Goal: Transaction & Acquisition: Purchase product/service

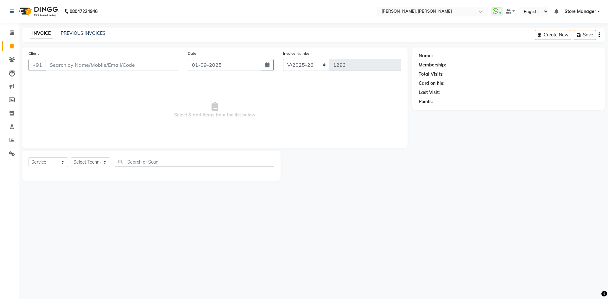
select select "7173"
select select "service"
select select "90382"
click at [71, 157] on select "Select Technician amugha Beautician [PERSON_NAME] Evi MANAGER [PERSON_NAME] [PE…" at bounding box center [91, 162] width 40 height 10
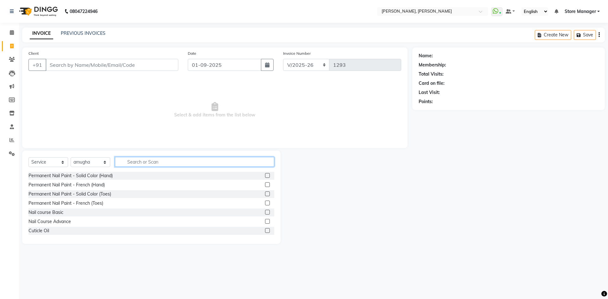
click at [162, 159] on input "text" at bounding box center [194, 162] width 159 height 10
type input "rem"
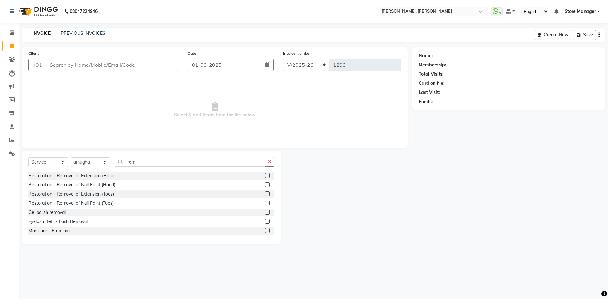
click at [265, 211] on label at bounding box center [267, 212] width 5 height 5
click at [265, 211] on input "checkbox" at bounding box center [267, 212] width 4 height 4
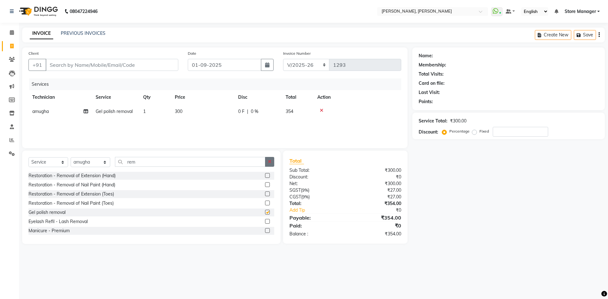
checkbox input "false"
click at [272, 160] on button "button" at bounding box center [269, 162] width 9 height 10
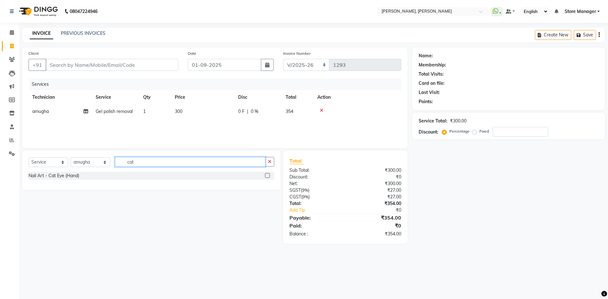
type input "cat"
click at [266, 177] on label at bounding box center [267, 175] width 5 height 5
click at [266, 177] on input "checkbox" at bounding box center [267, 176] width 4 height 4
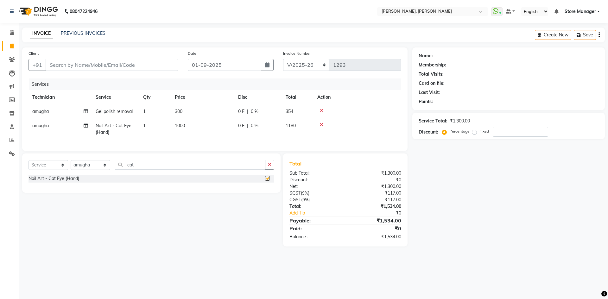
checkbox input "false"
click at [114, 68] on input "Client" at bounding box center [112, 65] width 133 height 12
click at [125, 63] on input "Client" at bounding box center [112, 65] width 133 height 12
type input "b"
type input "0"
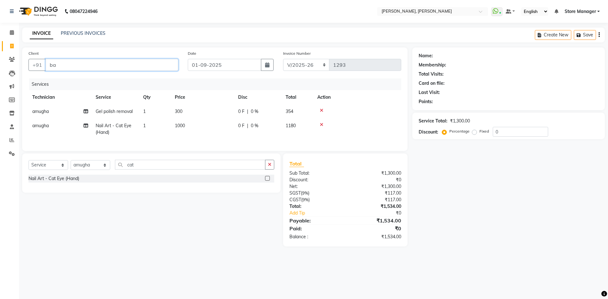
type input "b"
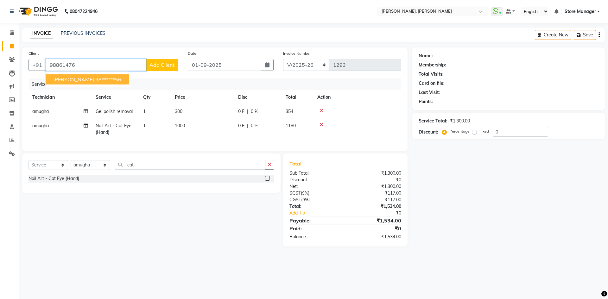
click at [95, 78] on ngb-highlight "98******56" at bounding box center [108, 79] width 26 height 6
type input "98******56"
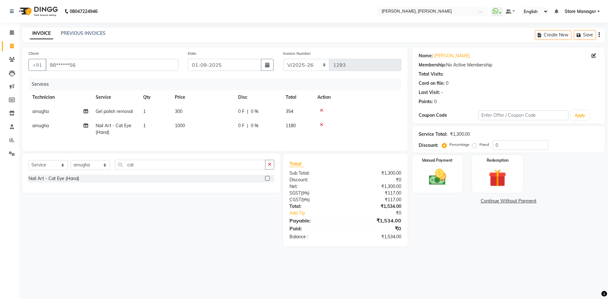
click at [479, 146] on label "Fixed" at bounding box center [483, 145] width 9 height 6
click at [474, 146] on input "Fixed" at bounding box center [475, 144] width 4 height 4
radio input "true"
click at [525, 139] on div "Service Total: ₹1,300.00 Discount: Percentage Fixed 0" at bounding box center [508, 140] width 180 height 22
type input "34"
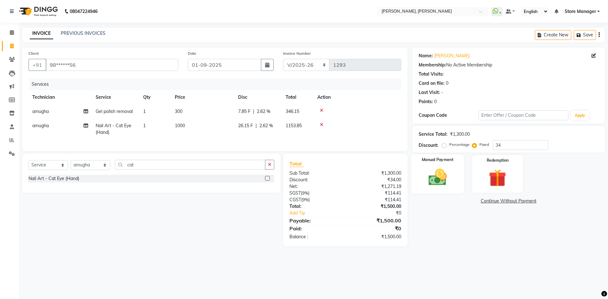
click at [455, 175] on div "Manual Payment" at bounding box center [437, 173] width 53 height 39
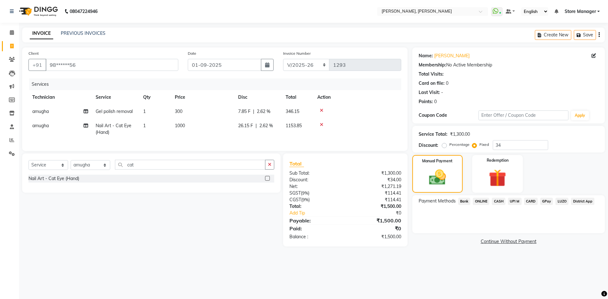
click at [498, 202] on span "CASH" at bounding box center [499, 201] width 14 height 7
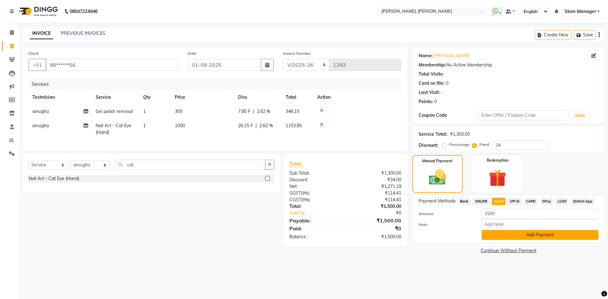
click at [507, 233] on button "Add Payment" at bounding box center [539, 235] width 117 height 10
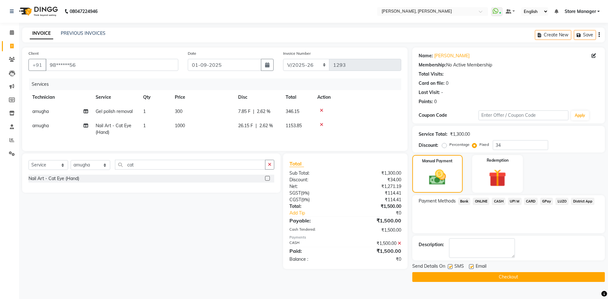
click at [500, 276] on button "Checkout" at bounding box center [508, 277] width 192 height 10
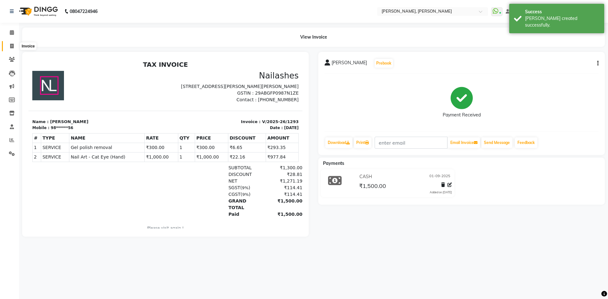
click at [15, 46] on span at bounding box center [11, 46] width 11 height 7
select select "service"
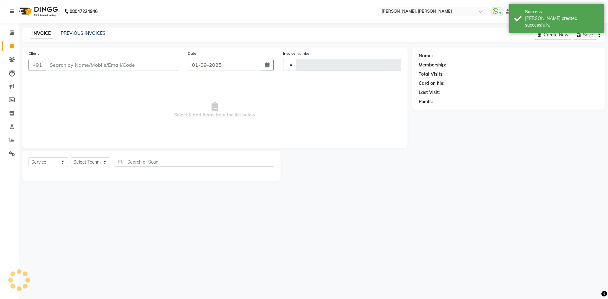
type input "1294"
select select "7173"
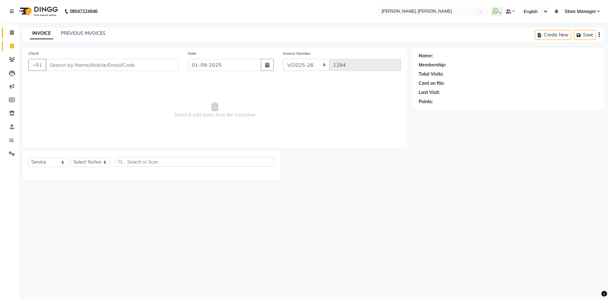
click at [5, 29] on link "Calendar" at bounding box center [9, 33] width 15 height 10
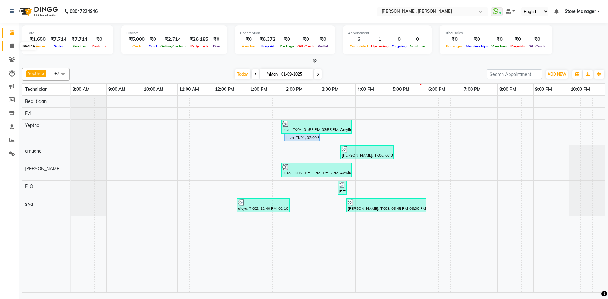
click at [11, 46] on icon at bounding box center [11, 46] width 3 height 5
select select "service"
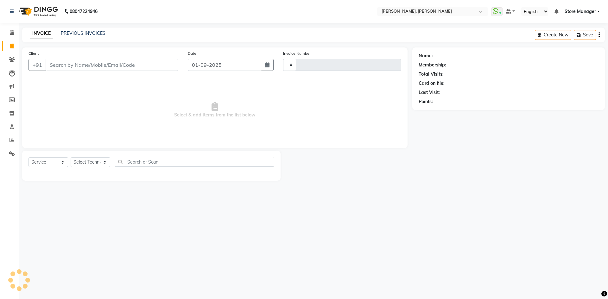
type input "1294"
select select "7173"
click at [135, 63] on input "Client" at bounding box center [112, 65] width 133 height 12
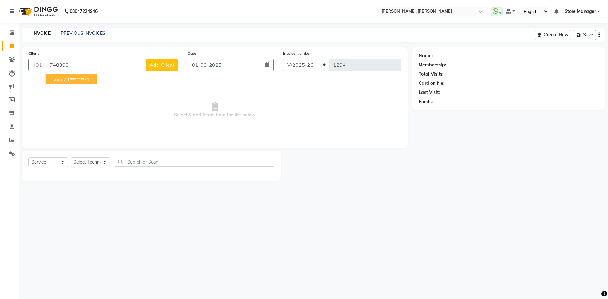
click at [61, 84] on button "Vini 74******94" at bounding box center [71, 79] width 51 height 10
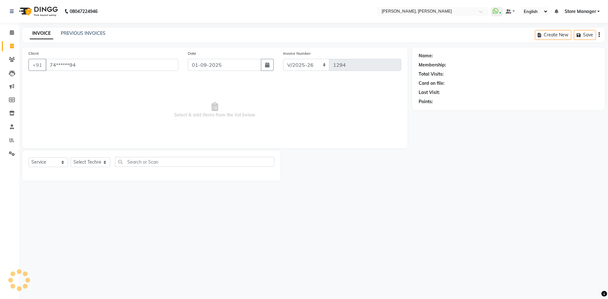
type input "74******94"
click at [90, 163] on select "Select Technician amugha Beautician [PERSON_NAME] Evi MANAGER [PERSON_NAME] [PE…" at bounding box center [91, 162] width 40 height 10
select select "89719"
click at [71, 157] on select "Select Technician amugha Beautician [PERSON_NAME] Evi MANAGER [PERSON_NAME] [PE…" at bounding box center [91, 162] width 40 height 10
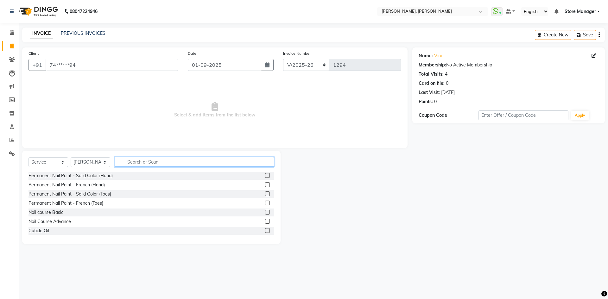
click at [156, 163] on input "text" at bounding box center [194, 162] width 159 height 10
type input "exte"
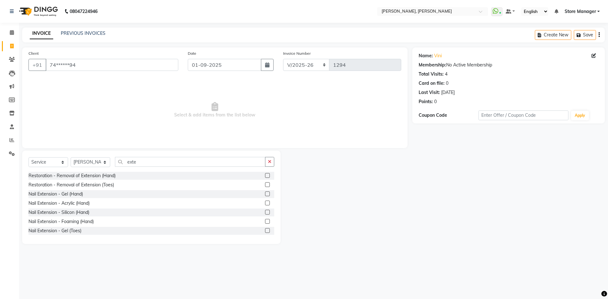
click at [265, 175] on label at bounding box center [267, 175] width 5 height 5
click at [265, 175] on input "checkbox" at bounding box center [267, 176] width 4 height 4
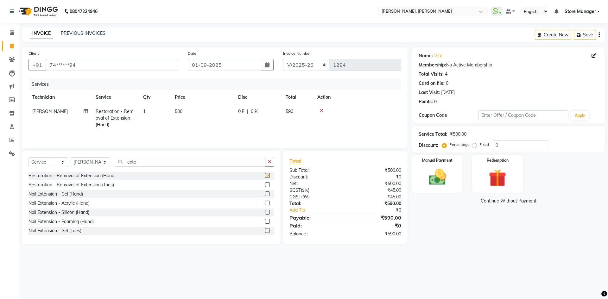
checkbox input "false"
click at [479, 144] on label "Fixed" at bounding box center [483, 145] width 9 height 6
click at [473, 144] on input "Fixed" at bounding box center [475, 144] width 4 height 4
radio input "true"
click at [500, 145] on input "0" at bounding box center [520, 145] width 55 height 10
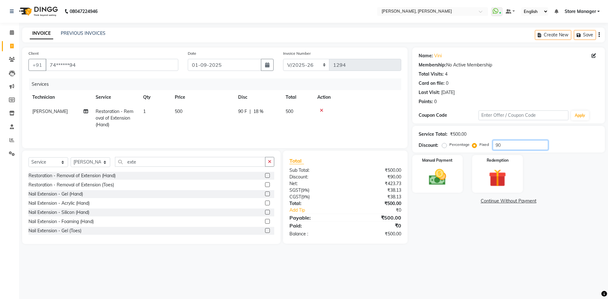
type input "90"
click at [479, 247] on main "INVOICE PREVIOUS INVOICES Create New Save Client +91 74******94 Date 01-09-2025…" at bounding box center [313, 141] width 589 height 226
click at [435, 161] on label "Manual Payment" at bounding box center [438, 160] width 32 height 6
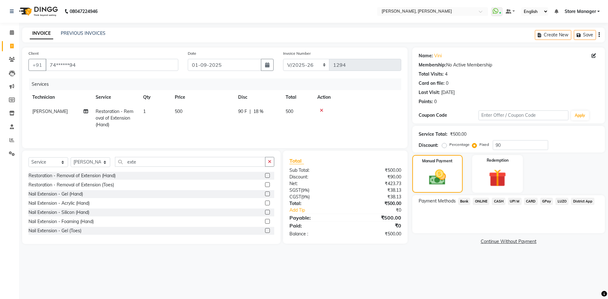
click at [532, 202] on span "CARD" at bounding box center [531, 201] width 14 height 7
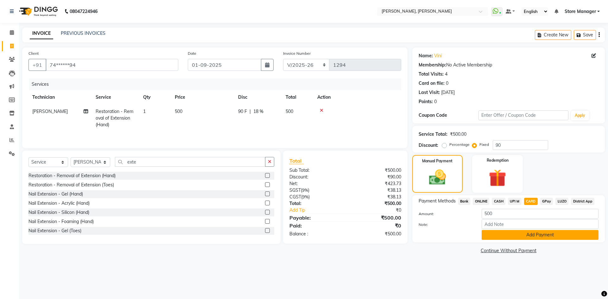
click at [539, 240] on button "Add Payment" at bounding box center [539, 235] width 117 height 10
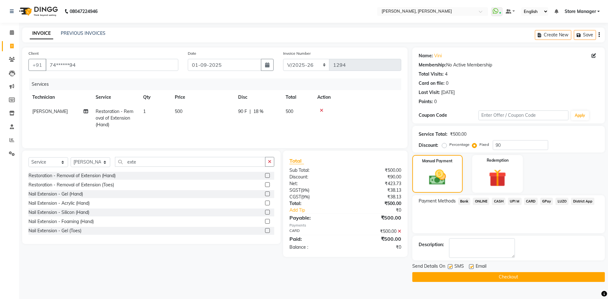
click at [531, 279] on button "Checkout" at bounding box center [508, 277] width 192 height 10
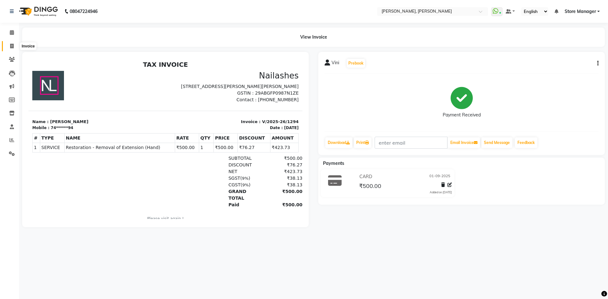
click at [11, 44] on icon at bounding box center [11, 46] width 3 height 5
select select "service"
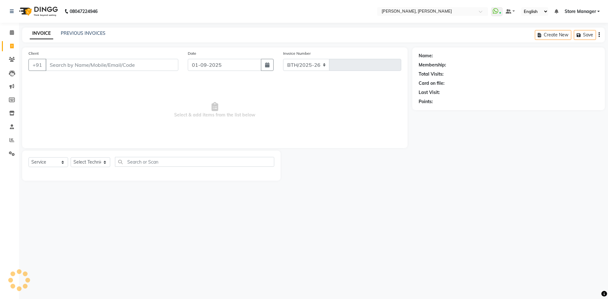
select select "7173"
type input "1295"
click at [12, 57] on icon at bounding box center [12, 59] width 6 height 5
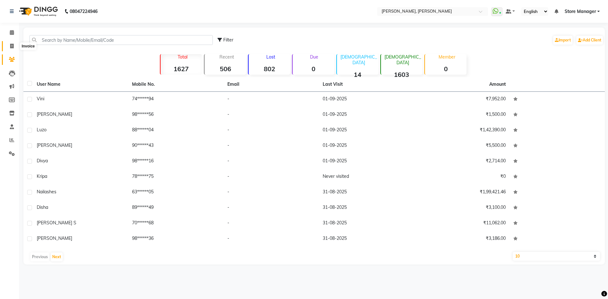
click at [14, 47] on icon at bounding box center [11, 46] width 3 height 5
select select "service"
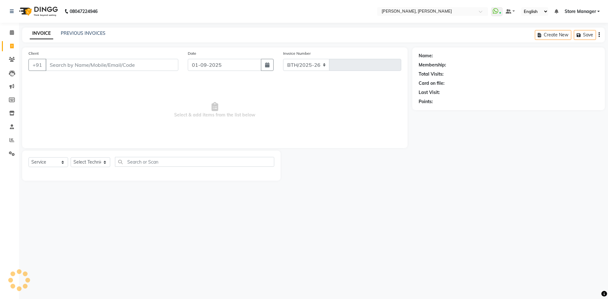
select select "7173"
type input "1295"
click at [76, 36] on link "PREVIOUS INVOICES" at bounding box center [83, 33] width 45 height 6
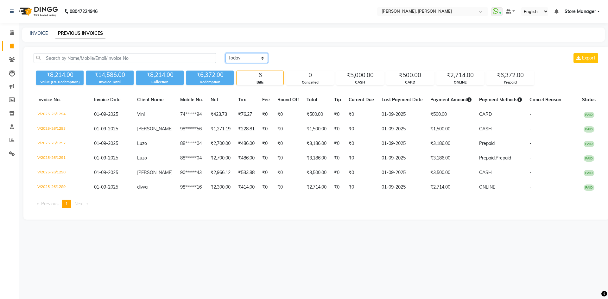
click at [253, 61] on select "Today Yesterday Custom Range" at bounding box center [246, 58] width 42 height 10
select select "yesterday"
click at [225, 53] on select "Today Yesterday Custom Range" at bounding box center [246, 58] width 42 height 10
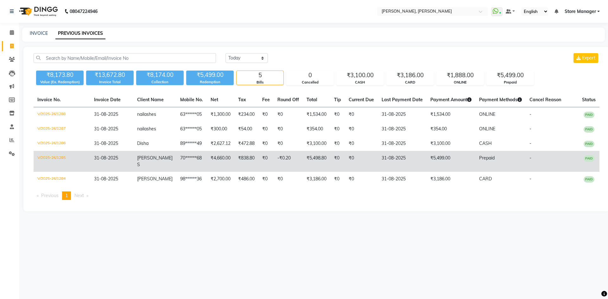
click at [152, 155] on span "Varsha S" at bounding box center [154, 161] width 35 height 12
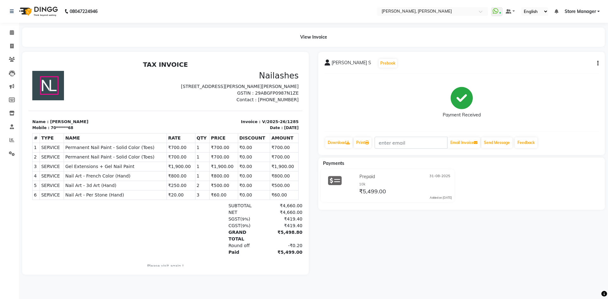
click at [600, 62] on div "Varsha S Prebook Payment Received Download Print Email Invoice Send Message Fee…" at bounding box center [461, 103] width 286 height 103
click at [598, 64] on icon "button" at bounding box center [597, 63] width 1 height 0
click at [533, 199] on div "Prepaid [DATE] 10k ₹5,499.00 Added on [DATE]" at bounding box center [461, 186] width 296 height 35
click at [413, 174] on div "Prepaid [DATE]" at bounding box center [405, 177] width 94 height 10
click at [597, 63] on icon "button" at bounding box center [597, 63] width 1 height 0
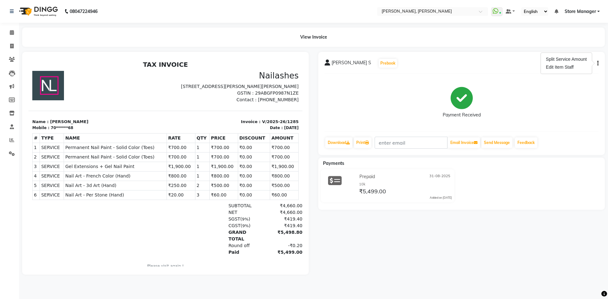
click at [529, 115] on div "Payment Received" at bounding box center [461, 102] width 274 height 47
click at [379, 63] on button "Prebook" at bounding box center [388, 63] width 18 height 9
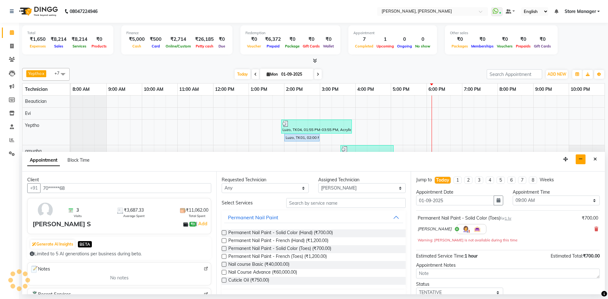
click at [580, 160] on icon "button" at bounding box center [580, 159] width 4 height 4
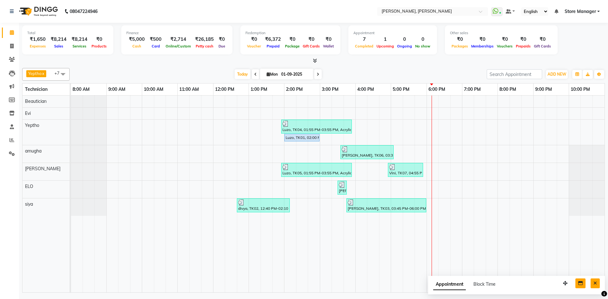
click at [593, 283] on icon "Close" at bounding box center [594, 283] width 3 height 4
click at [13, 59] on icon at bounding box center [12, 59] width 6 height 5
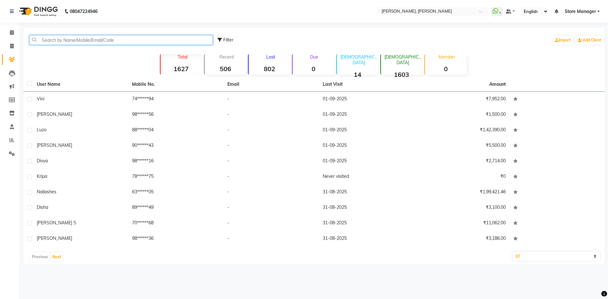
click at [105, 41] on input "text" at bounding box center [120, 40] width 183 height 10
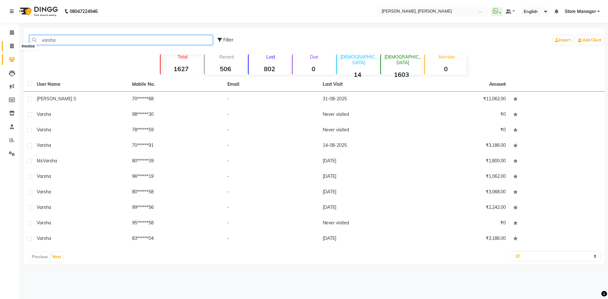
type input "varsha"
click at [9, 44] on span at bounding box center [11, 46] width 11 height 7
select select "service"
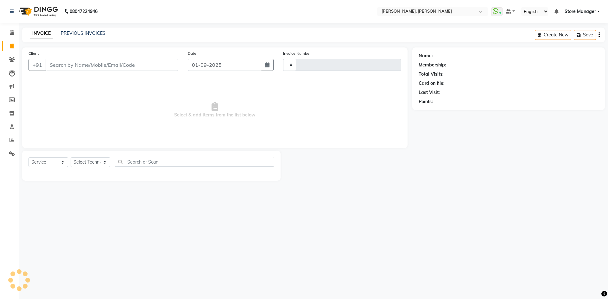
type input "1295"
select select "7173"
click at [104, 33] on div "INVOICE PREVIOUS INVOICES" at bounding box center [67, 33] width 91 height 7
click at [96, 33] on link "PREVIOUS INVOICES" at bounding box center [83, 33] width 45 height 6
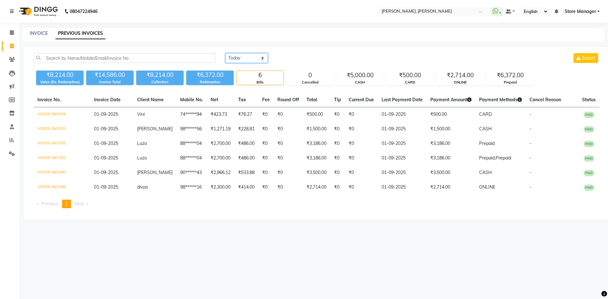
click at [248, 57] on select "Today Yesterday Custom Range" at bounding box center [246, 58] width 42 height 10
select select "yesterday"
click at [225, 53] on select "Today Yesterday Custom Range" at bounding box center [246, 58] width 42 height 10
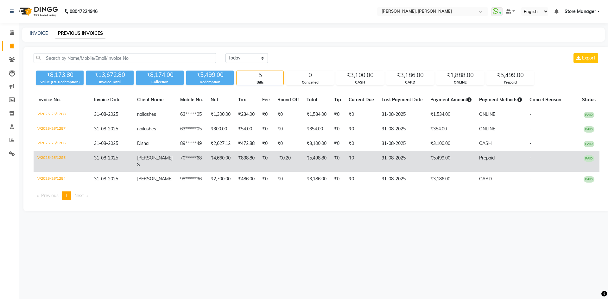
click at [442, 158] on td "₹5,499.00" at bounding box center [450, 161] width 49 height 21
click at [402, 152] on td "31-08-2025" at bounding box center [402, 161] width 49 height 21
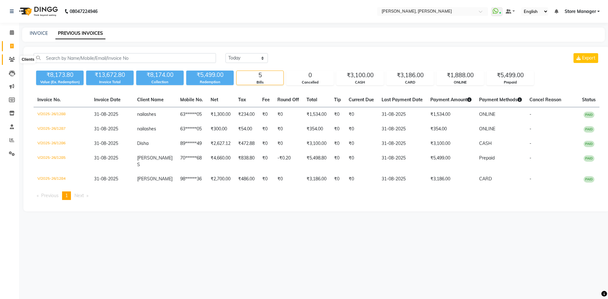
click at [9, 57] on icon at bounding box center [12, 59] width 6 height 5
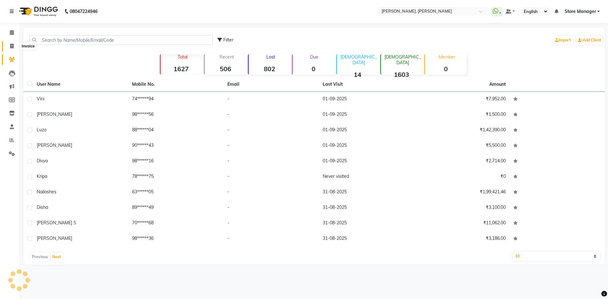
click at [12, 43] on span at bounding box center [11, 46] width 11 height 7
select select "service"
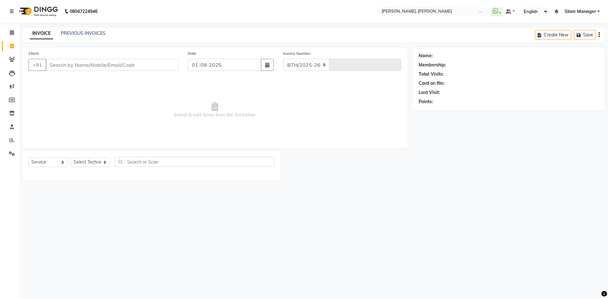
select select "7173"
type input "1295"
click at [13, 35] on span at bounding box center [11, 32] width 11 height 7
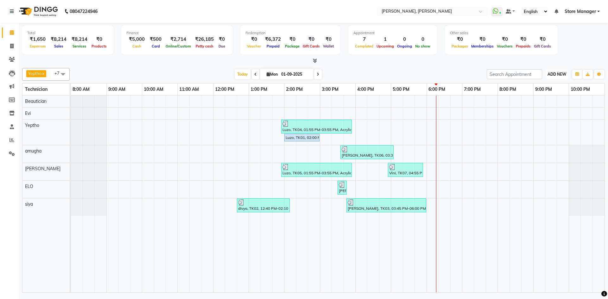
click at [564, 74] on span "ADD NEW" at bounding box center [556, 74] width 19 height 5
click at [544, 101] on link "Add Expense" at bounding box center [542, 103] width 50 height 8
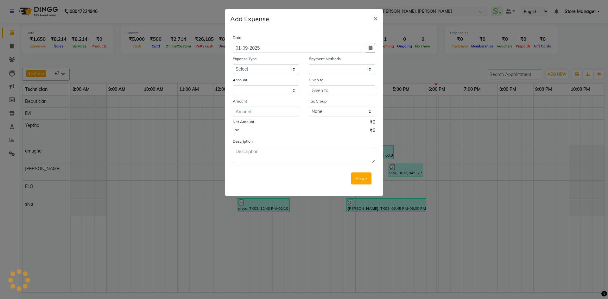
select select "1"
select select "6254"
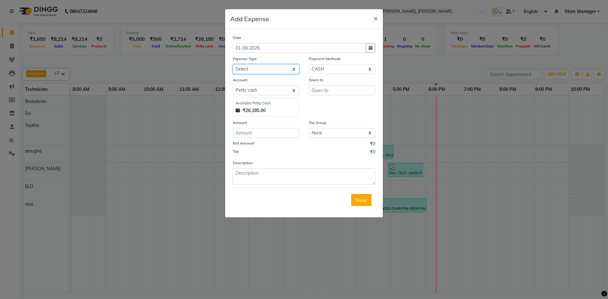
click at [257, 71] on select "Select acetone Advance Salary bank deposite BBMP Beauty products Bed charges BI…" at bounding box center [266, 69] width 66 height 10
select select "23919"
click at [257, 72] on select "Select acetone Advance Salary bank deposite BBMP Beauty products Bed charges BI…" at bounding box center [266, 69] width 66 height 10
click at [263, 135] on input "number" at bounding box center [266, 133] width 66 height 10
type input "120"
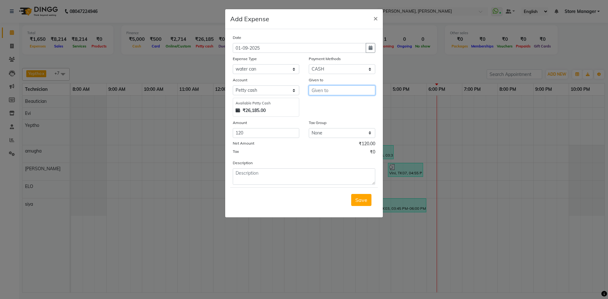
click at [334, 88] on input "text" at bounding box center [342, 90] width 66 height 10
click at [323, 103] on ngb-highlight "St ore Manager" at bounding box center [334, 104] width 35 height 6
type input "Store Manager"
click at [360, 204] on button "Save" at bounding box center [361, 200] width 20 height 12
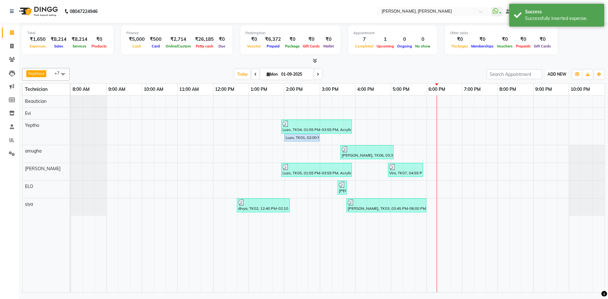
click at [556, 73] on span "ADD NEW" at bounding box center [556, 74] width 19 height 5
click at [544, 104] on link "Add Expense" at bounding box center [542, 103] width 50 height 8
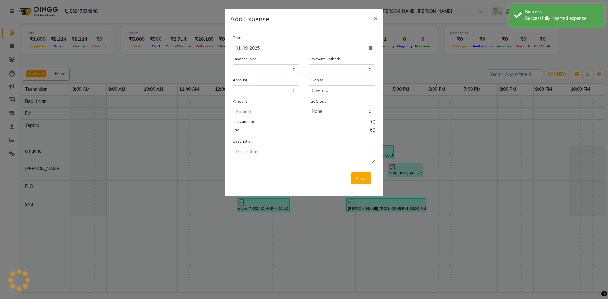
select select "1"
select select "6254"
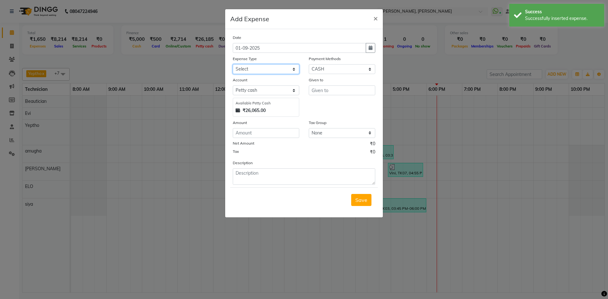
click at [267, 71] on select "Select acetone Advance Salary bank deposite BBMP Beauty products Bed charges BI…" at bounding box center [266, 69] width 66 height 10
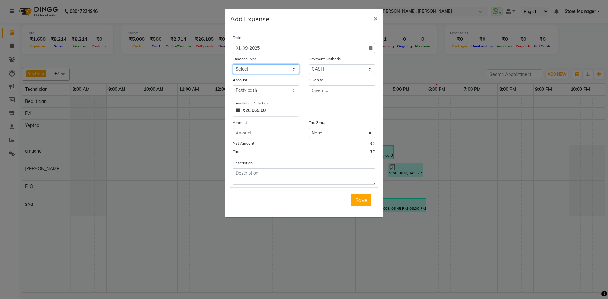
select select "9512"
click at [268, 71] on select "Select acetone Advance Salary bank deposite BBMP Beauty products Bed charges BI…" at bounding box center [266, 69] width 66 height 10
click at [258, 132] on input "number" at bounding box center [266, 133] width 66 height 10
type input "10000"
click at [321, 92] on input "text" at bounding box center [342, 90] width 66 height 10
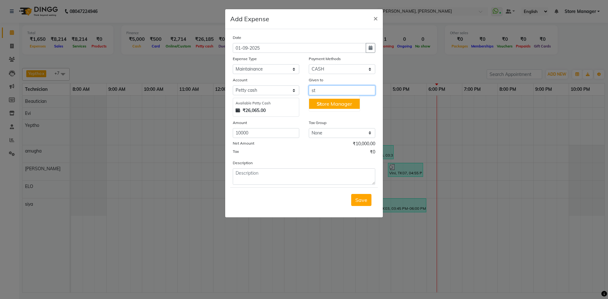
click at [327, 105] on ngb-highlight "St ore Manager" at bounding box center [334, 104] width 35 height 6
type input "Store Manager"
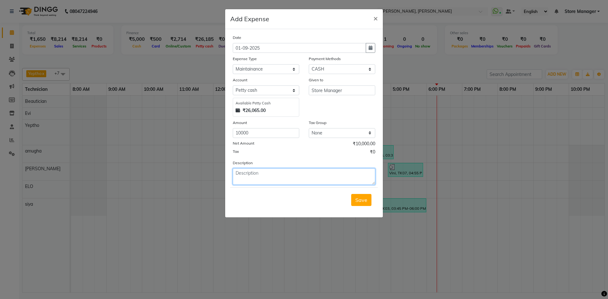
click at [295, 174] on textarea at bounding box center [304, 176] width 142 height 16
click at [315, 173] on textarea "paid for make-up biography store subin sir told" at bounding box center [304, 176] width 142 height 16
click at [330, 181] on textarea "paid for make-up biography store subin sir told" at bounding box center [304, 176] width 142 height 16
drag, startPoint x: 305, startPoint y: 174, endPoint x: 334, endPoint y: 173, distance: 28.8
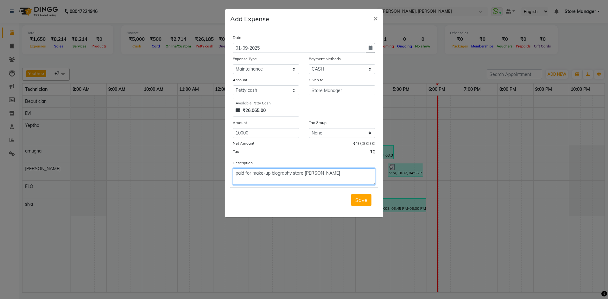
click at [334, 173] on textarea "paid for make-up biography store subin sir told" at bounding box center [304, 176] width 142 height 16
click at [235, 173] on textarea "paid for make-up biography store subin sir told" at bounding box center [304, 176] width 142 height 16
paste textarea "subin sir told"
drag, startPoint x: 336, startPoint y: 173, endPoint x: 364, endPoint y: 174, distance: 27.9
click at [364, 174] on textarea "subin sir told to pay for make-up biography store subin sir told" at bounding box center [304, 176] width 142 height 16
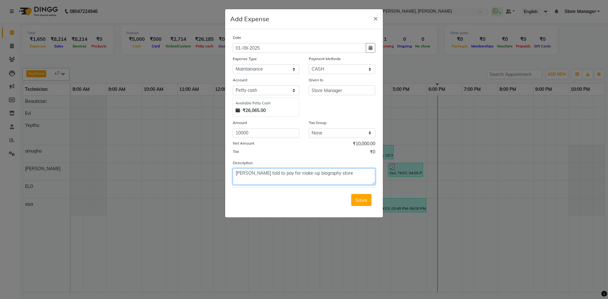
click at [354, 179] on textarea "subin sir told to pay for make-up biography store" at bounding box center [304, 176] width 142 height 16
type textarea "subin sir told to pay for make-up biography store"
click at [367, 203] on span "Save" at bounding box center [361, 200] width 12 height 6
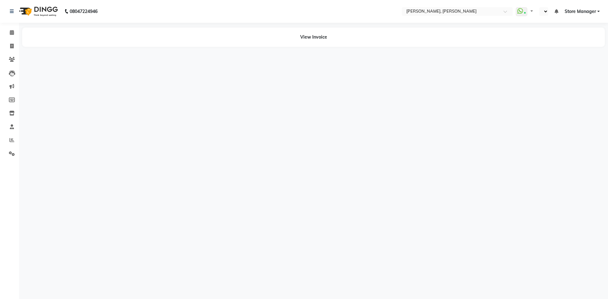
select select "en"
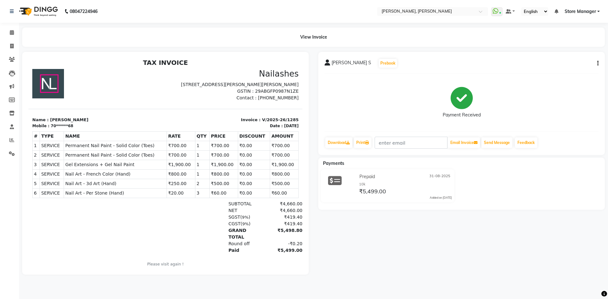
scroll to position [3, 0]
drag, startPoint x: 401, startPoint y: 180, endPoint x: 383, endPoint y: 159, distance: 27.8
click at [401, 180] on div "Prepaid 31-08-2025" at bounding box center [405, 177] width 94 height 10
drag, startPoint x: 366, startPoint y: 122, endPoint x: 459, endPoint y: 104, distance: 94.5
click at [369, 120] on div "Payment Received" at bounding box center [461, 102] width 274 height 47
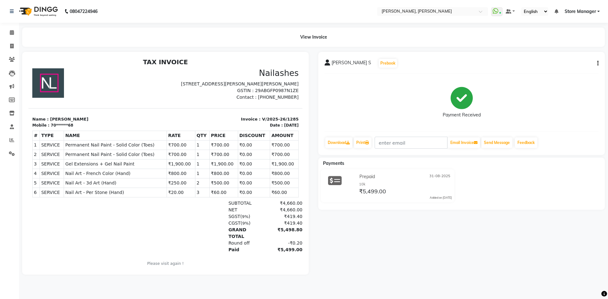
click at [460, 103] on icon at bounding box center [461, 98] width 22 height 22
click at [596, 67] on div "Varsha S Prebook" at bounding box center [461, 63] width 274 height 10
click at [597, 64] on button "button" at bounding box center [596, 63] width 4 height 7
click at [509, 180] on div "Prepaid 31-08-2025 10k ₹5,499.00 Added on 31-08-2025" at bounding box center [461, 186] width 296 height 35
click at [334, 179] on icon at bounding box center [335, 181] width 14 height 12
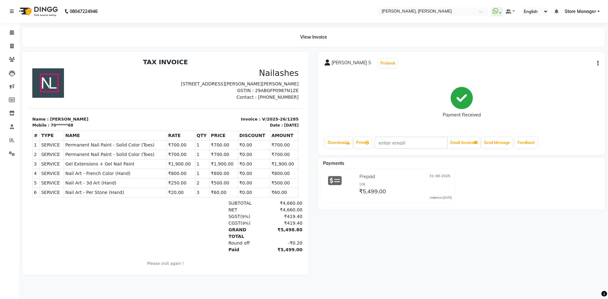
drag, startPoint x: 382, startPoint y: 178, endPoint x: 417, endPoint y: 179, distance: 35.2
click at [385, 178] on div "Prepaid 31-08-2025" at bounding box center [405, 177] width 94 height 10
click at [418, 180] on div "Prepaid 31-08-2025" at bounding box center [405, 177] width 94 height 10
drag, startPoint x: 417, startPoint y: 191, endPoint x: 422, endPoint y: 185, distance: 7.0
click at [418, 191] on div "₹5,499.00" at bounding box center [405, 191] width 94 height 9
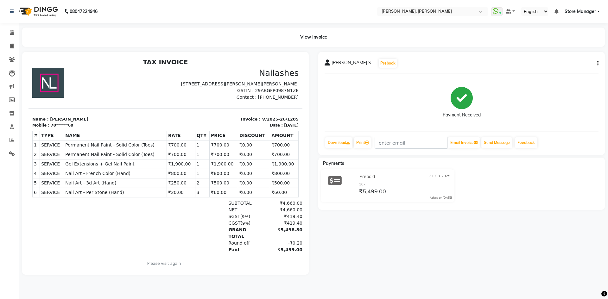
drag, startPoint x: 433, startPoint y: 175, endPoint x: 384, endPoint y: 185, distance: 50.3
click at [419, 179] on div "Prepaid 31-08-2025" at bounding box center [405, 177] width 94 height 10
click at [238, 188] on td "₹0.00" at bounding box center [254, 182] width 32 height 9
click at [190, 98] on div "Nailashes No 29 Nailashes, Ground Floor, Jawaharlal Nehru road, BEML Layout, 3r…" at bounding box center [234, 84] width 137 height 32
drag, startPoint x: 45, startPoint y: 84, endPoint x: 150, endPoint y: 105, distance: 106.6
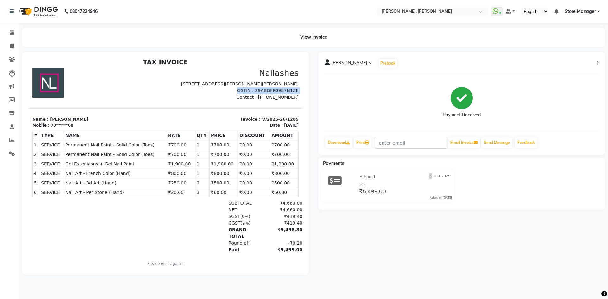
click at [46, 84] on img at bounding box center [48, 82] width 32 height 29
click at [389, 105] on div "Payment Received" at bounding box center [461, 102] width 274 height 47
click at [598, 63] on div "Varsha S Prebook Payment Received Download Print Email Invoice Send Message Fee…" at bounding box center [461, 103] width 286 height 103
click at [597, 64] on icon "button" at bounding box center [597, 63] width 1 height 0
click at [575, 85] on div "Payment Received" at bounding box center [461, 102] width 274 height 47
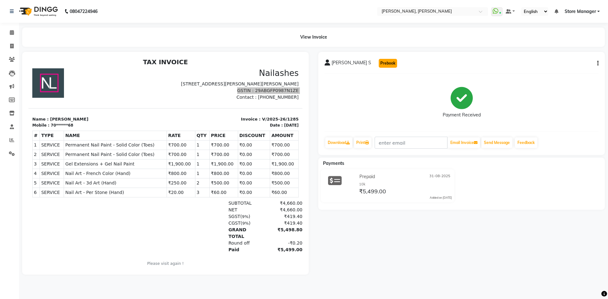
click at [379, 62] on button "Prebook" at bounding box center [388, 63] width 18 height 9
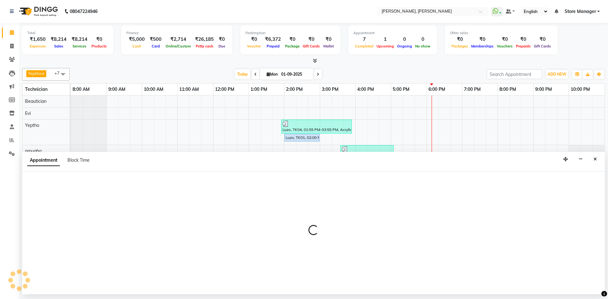
select select "76608"
select select "tentative"
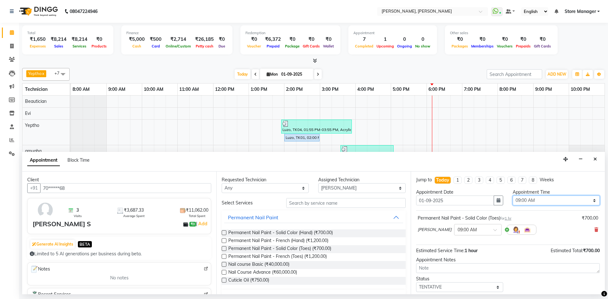
click at [555, 199] on select "Select 09:00 AM 09:45 AM 10:30 AM 11:15 AM 12:00 PM 12:45 PM 01:30 PM 02:15 PM …" at bounding box center [555, 201] width 87 height 10
select select "1080"
click at [512, 196] on select "Select 09:00 AM 09:45 AM 10:30 AM 11:15 AM 12:00 PM 12:45 PM 01:30 PM 02:15 PM …" at bounding box center [555, 201] width 87 height 10
click at [304, 203] on input "text" at bounding box center [345, 203] width 119 height 10
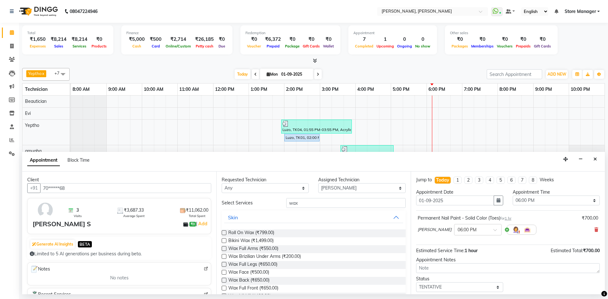
click at [383, 250] on div "Wax Full Arms (₹550.00)" at bounding box center [314, 249] width 184 height 8
click at [312, 204] on input "wax" at bounding box center [345, 203] width 119 height 10
type input "w"
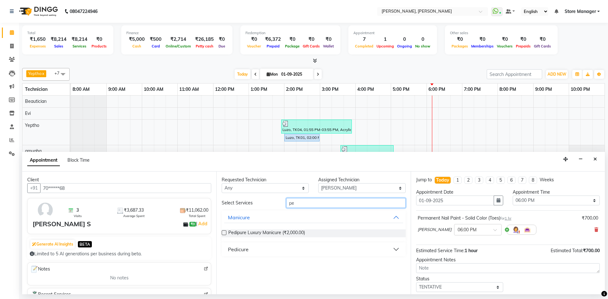
type input "p"
type input "avl"
drag, startPoint x: 398, startPoint y: 233, endPoint x: 338, endPoint y: 233, distance: 59.8
click at [398, 233] on div "AVL Express Manicure (₹1,000.00)" at bounding box center [314, 233] width 184 height 8
click at [224, 233] on label at bounding box center [224, 232] width 5 height 5
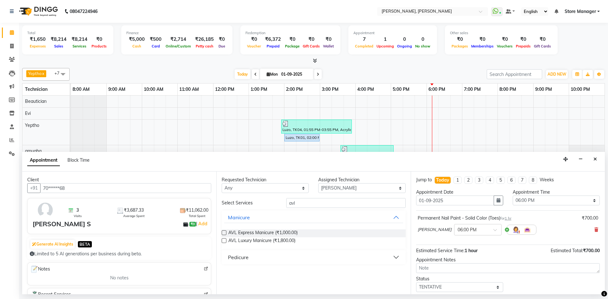
click at [224, 233] on input "checkbox" at bounding box center [224, 233] width 4 height 4
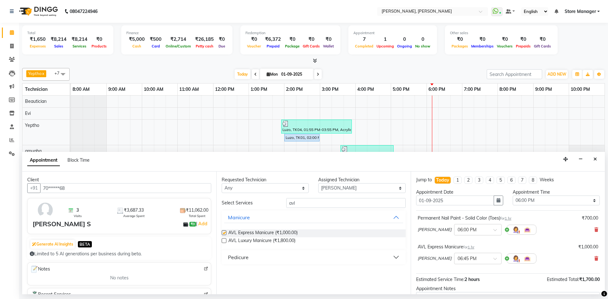
checkbox input "false"
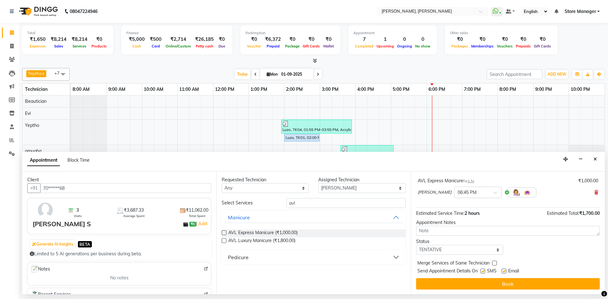
scroll to position [66, 0]
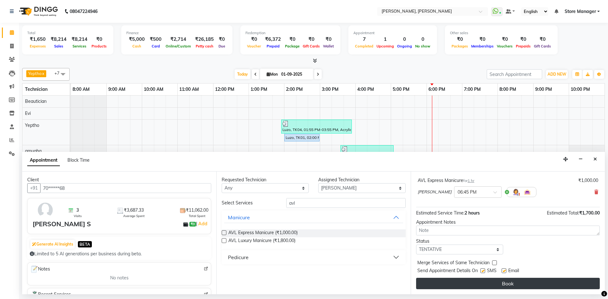
click at [513, 284] on button "Book" at bounding box center [508, 283] width 184 height 11
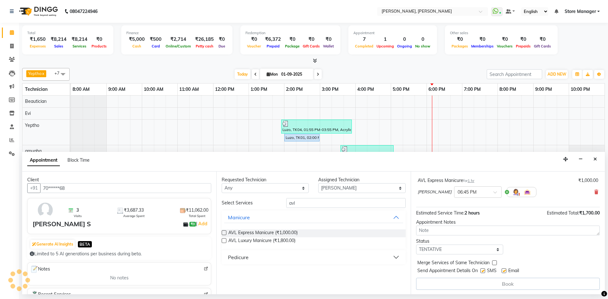
click at [508, 285] on div "Book" at bounding box center [508, 284] width 184 height 12
click at [583, 159] on button "button" at bounding box center [580, 159] width 10 height 10
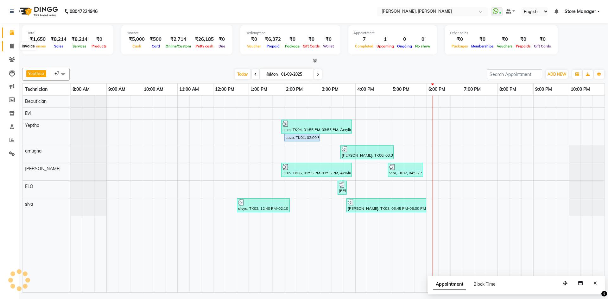
click at [13, 46] on icon at bounding box center [11, 46] width 3 height 5
select select "service"
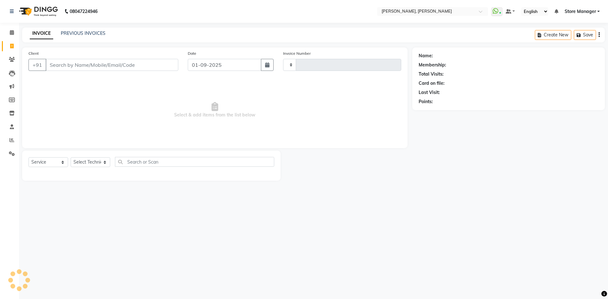
type input "1295"
select select "7173"
click at [88, 34] on link "PREVIOUS INVOICES" at bounding box center [83, 33] width 45 height 6
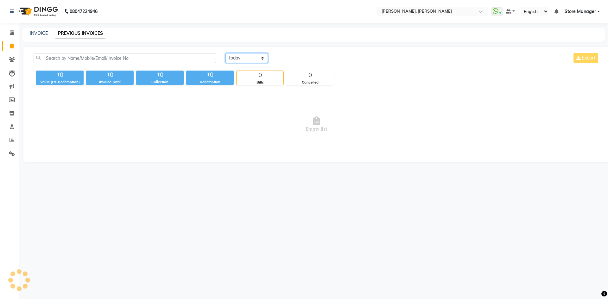
click at [237, 58] on select "Today Yesterday Custom Range" at bounding box center [246, 58] width 42 height 10
select select "yesterday"
click at [225, 53] on select "Today Yesterday Custom Range" at bounding box center [246, 58] width 42 height 10
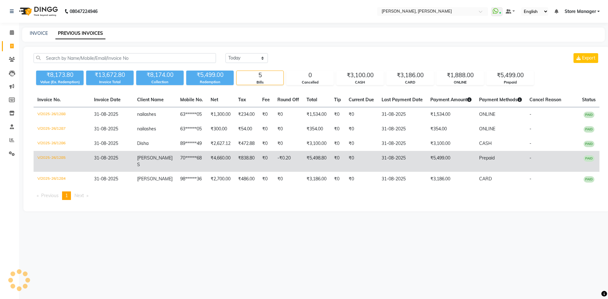
click at [360, 158] on td "₹0" at bounding box center [361, 161] width 33 height 21
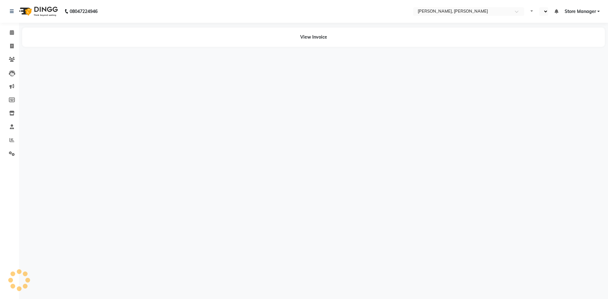
select select "en"
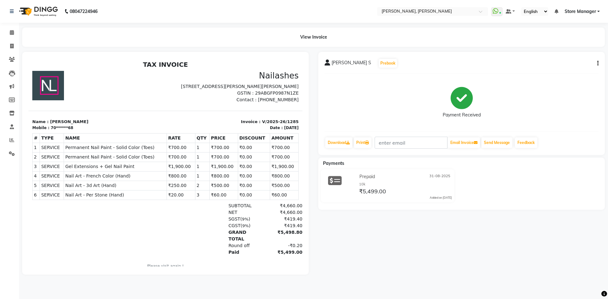
click at [597, 63] on icon "button" at bounding box center [597, 63] width 1 height 0
click at [14, 45] on icon at bounding box center [11, 46] width 3 height 5
select select "service"
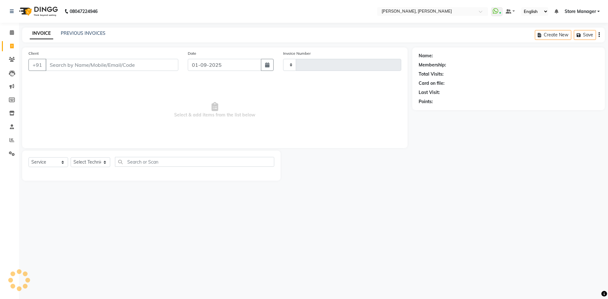
type input "1295"
select select "7173"
click at [77, 66] on input "Client" at bounding box center [112, 65] width 133 height 12
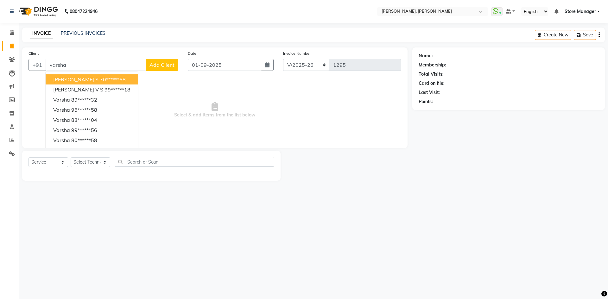
click at [100, 78] on ngb-highlight "70******68" at bounding box center [113, 79] width 26 height 6
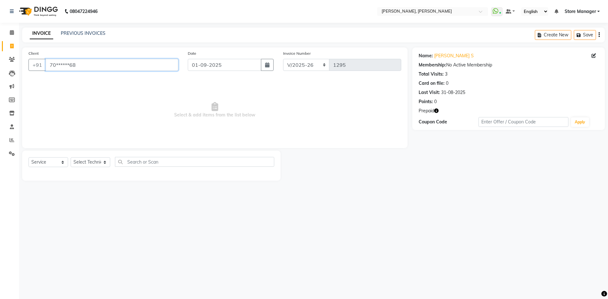
click at [123, 66] on input "70******68" at bounding box center [112, 65] width 133 height 12
type input "7"
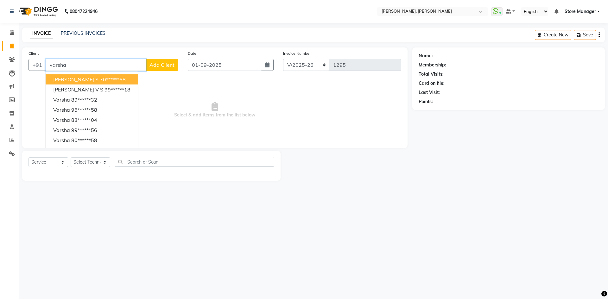
click at [100, 82] on ngb-highlight "70******68" at bounding box center [113, 79] width 26 height 6
type input "70******68"
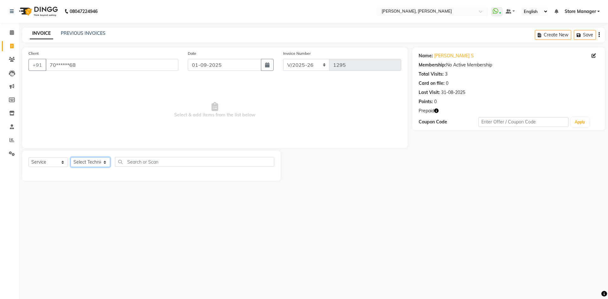
drag, startPoint x: 89, startPoint y: 164, endPoint x: 93, endPoint y: 164, distance: 3.8
click at [89, 164] on select "Select Technician amugha Beautician [PERSON_NAME] Evi MANAGER [PERSON_NAME] [PE…" at bounding box center [91, 162] width 40 height 10
select select "62954"
click at [71, 157] on select "Select Technician amugha Beautician [PERSON_NAME] Evi MANAGER [PERSON_NAME] [PE…" at bounding box center [91, 162] width 40 height 10
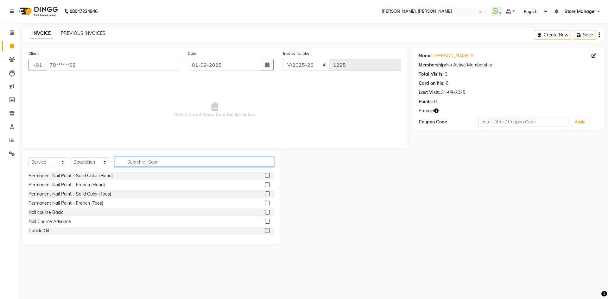
click at [160, 162] on input "text" at bounding box center [194, 162] width 159 height 10
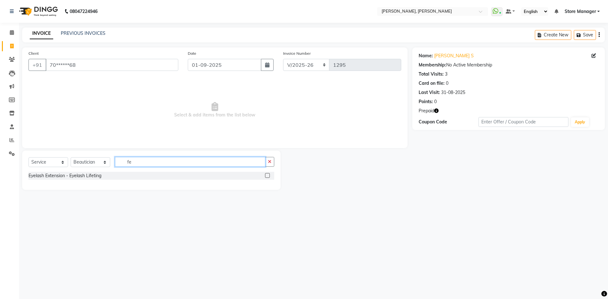
type input "f"
type input "avl"
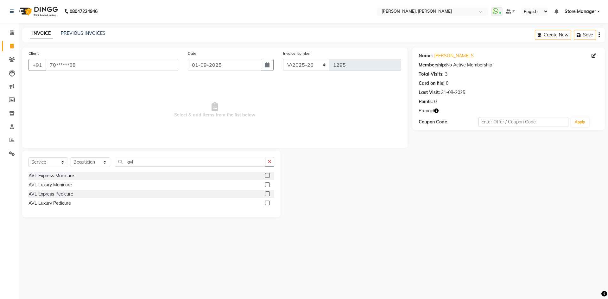
click at [267, 195] on label at bounding box center [267, 193] width 5 height 5
click at [267, 195] on input "checkbox" at bounding box center [267, 194] width 4 height 4
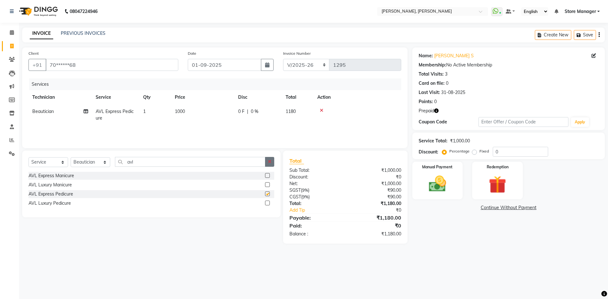
checkbox input "false"
click at [269, 164] on button "button" at bounding box center [269, 162] width 9 height 10
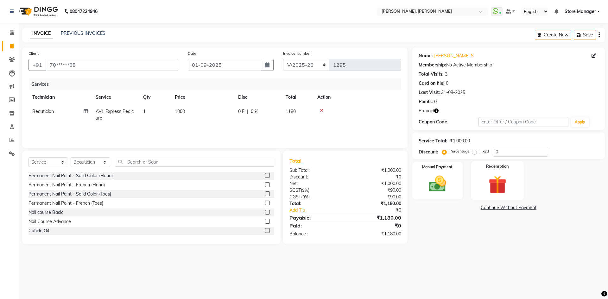
click at [503, 184] on img at bounding box center [496, 184] width 29 height 22
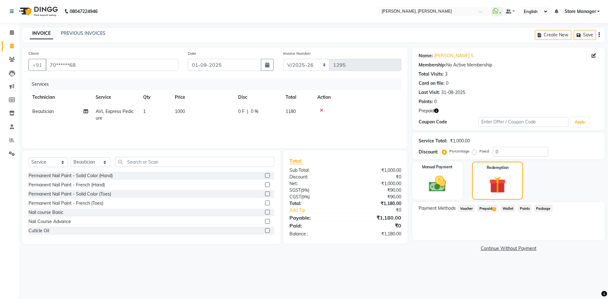
click at [488, 209] on span "Prepaid 1" at bounding box center [487, 208] width 21 height 7
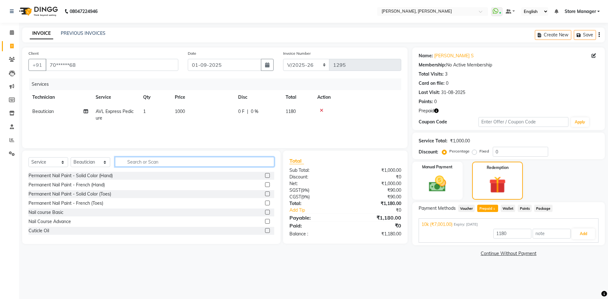
click at [173, 163] on input "text" at bounding box center [194, 162] width 159 height 10
type input "up"
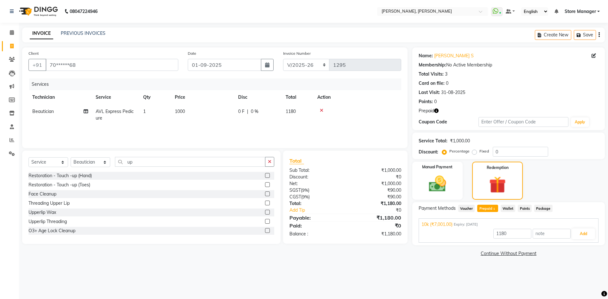
click at [265, 211] on label at bounding box center [267, 212] width 5 height 5
click at [265, 211] on input "checkbox" at bounding box center [267, 212] width 4 height 4
checkbox input "true"
type input "7001"
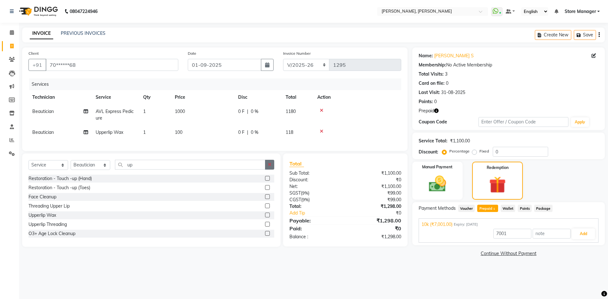
checkbox input "false"
click at [269, 170] on button "button" at bounding box center [269, 165] width 9 height 10
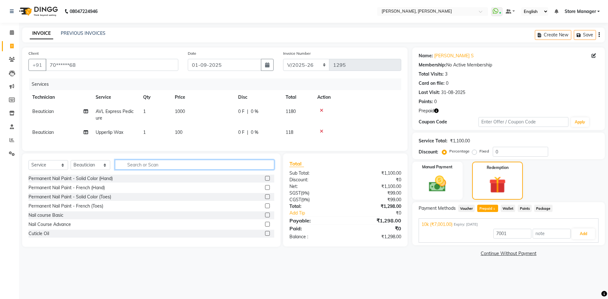
click at [185, 170] on input "text" at bounding box center [194, 165] width 159 height 10
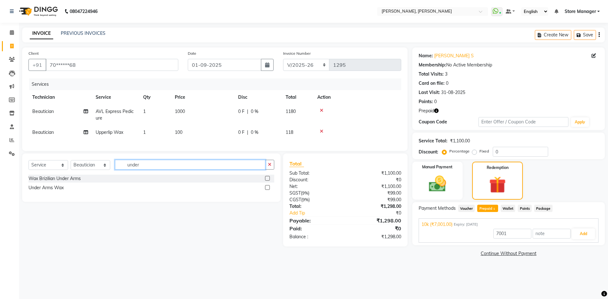
type input "under"
click at [267, 190] on label at bounding box center [267, 187] width 5 height 5
click at [267, 190] on input "checkbox" at bounding box center [267, 188] width 4 height 4
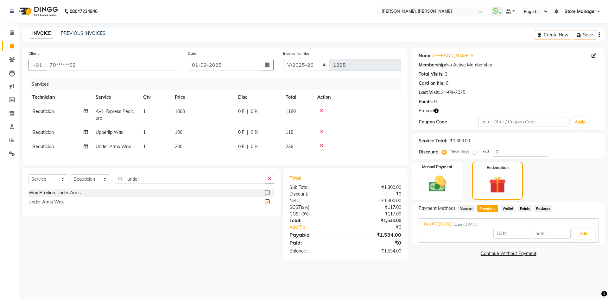
checkbox input "false"
click at [267, 195] on label at bounding box center [267, 192] width 5 height 5
click at [267, 195] on input "checkbox" at bounding box center [267, 193] width 4 height 4
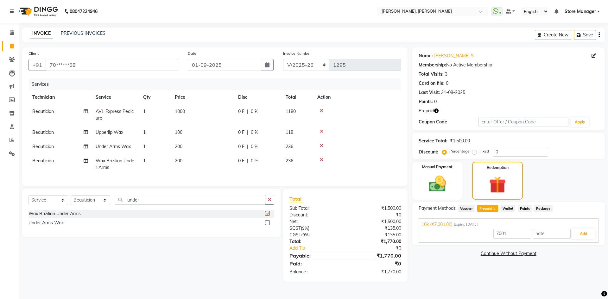
checkbox input "false"
click at [322, 145] on icon at bounding box center [321, 145] width 3 height 4
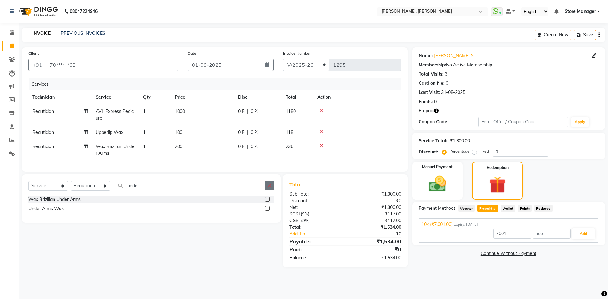
click at [269, 188] on icon "button" at bounding box center [269, 185] width 3 height 4
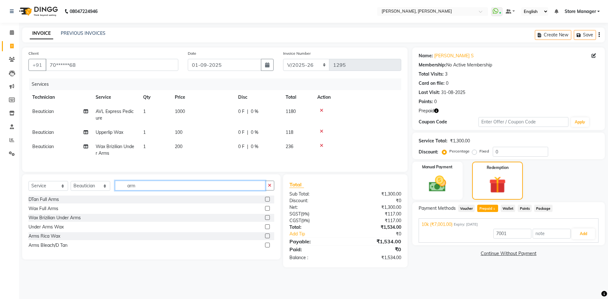
type input "arm"
click at [267, 211] on label at bounding box center [267, 208] width 5 height 5
click at [267, 211] on input "checkbox" at bounding box center [267, 209] width 4 height 4
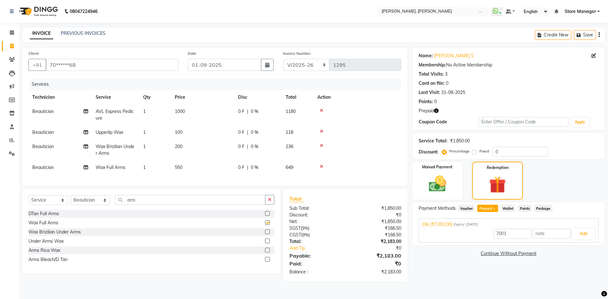
checkbox input "false"
click at [267, 205] on button "button" at bounding box center [269, 200] width 9 height 10
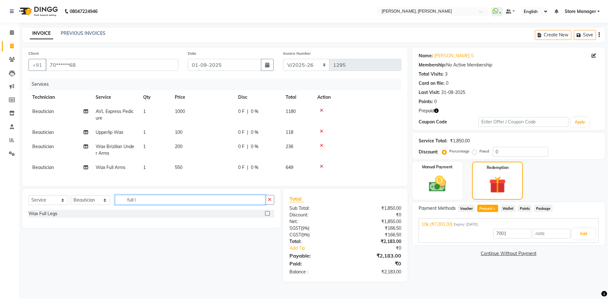
type input "full l"
click at [268, 216] on label at bounding box center [267, 213] width 5 height 5
click at [268, 216] on input "checkbox" at bounding box center [267, 214] width 4 height 4
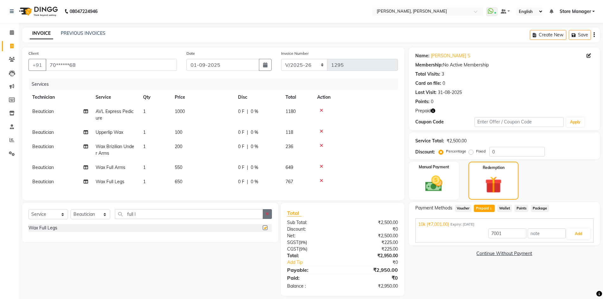
checkbox input "false"
click at [268, 216] on icon "button" at bounding box center [267, 214] width 3 height 4
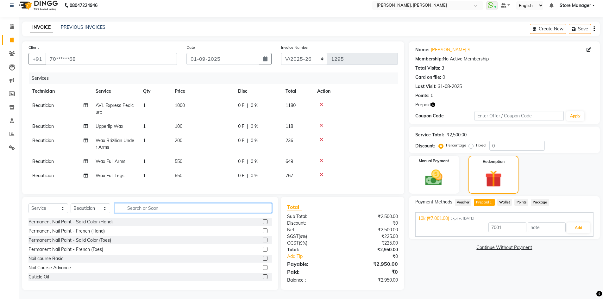
scroll to position [11, 0]
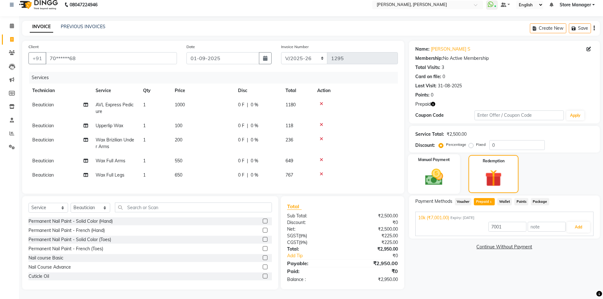
click at [441, 173] on img at bounding box center [433, 177] width 29 height 21
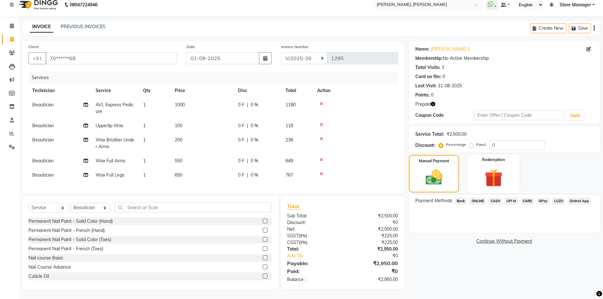
click at [483, 178] on img at bounding box center [493, 178] width 29 height 22
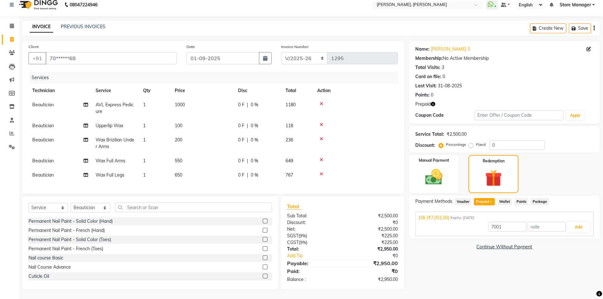
click at [465, 198] on span "Voucher" at bounding box center [463, 201] width 17 height 7
click at [483, 198] on span "Prepaid 1" at bounding box center [484, 201] width 21 height 7
click at [579, 224] on button "Add" at bounding box center [578, 227] width 23 height 11
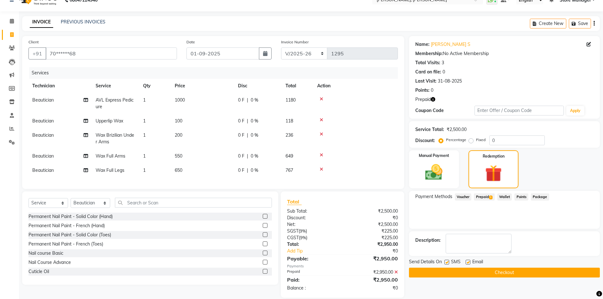
click at [509, 275] on button "Checkout" at bounding box center [504, 273] width 191 height 10
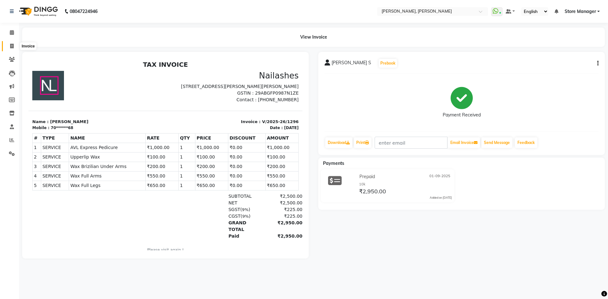
click at [16, 44] on span at bounding box center [11, 46] width 11 height 7
select select "service"
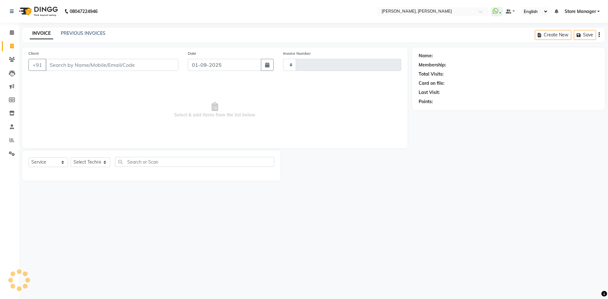
type input "1297"
select select "7173"
click at [13, 30] on icon at bounding box center [12, 32] width 4 height 5
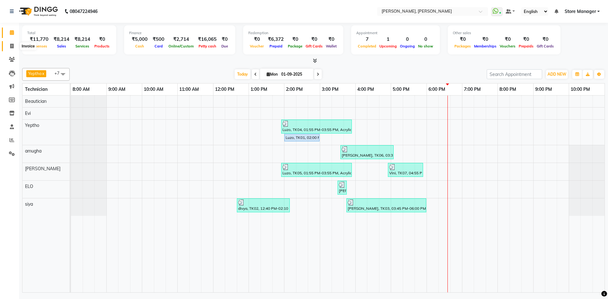
click at [12, 46] on icon at bounding box center [11, 46] width 3 height 5
select select "service"
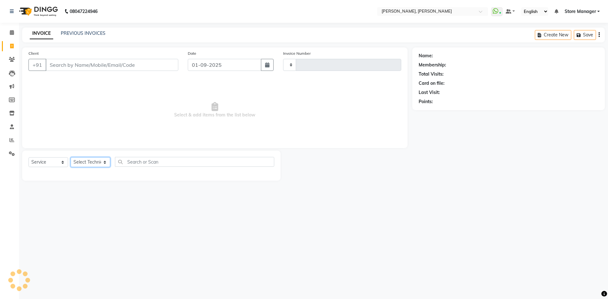
click at [94, 163] on select "Select Technician" at bounding box center [91, 162] width 40 height 10
select select "7173"
type input "1295"
drag, startPoint x: 121, startPoint y: 204, endPoint x: 117, endPoint y: 194, distance: 10.5
click at [121, 204] on div "08047224946 Select Location × Nailashes, [PERSON_NAME] Nagar WhatsApp Status ✕ …" at bounding box center [304, 149] width 608 height 299
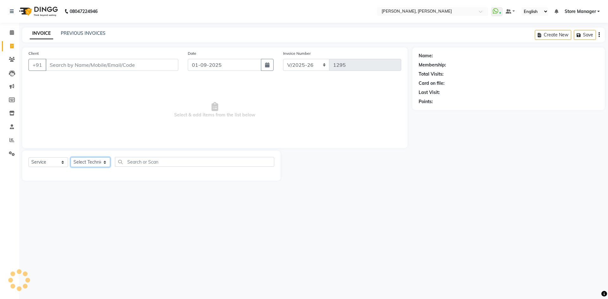
click at [95, 161] on select "Select Technician" at bounding box center [91, 162] width 40 height 10
click at [96, 160] on select "Select Technician amugha Beautician durgesh ELO Evi MANAGER Priya Singh Sathish…" at bounding box center [91, 162] width 40 height 10
select select "90383"
click at [71, 157] on select "Select Technician amugha Beautician durgesh ELO Evi MANAGER Priya Singh Sathish…" at bounding box center [91, 162] width 40 height 10
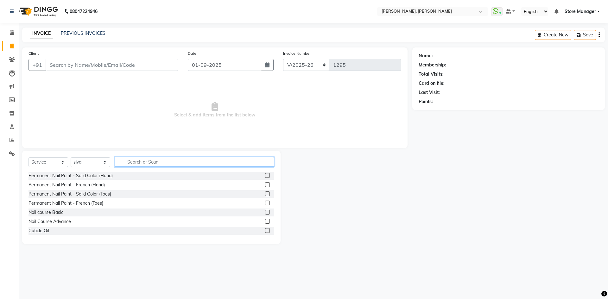
click at [154, 160] on input "text" at bounding box center [194, 162] width 159 height 10
click at [265, 194] on label at bounding box center [267, 193] width 5 height 5
click at [265, 194] on input "checkbox" at bounding box center [267, 194] width 4 height 4
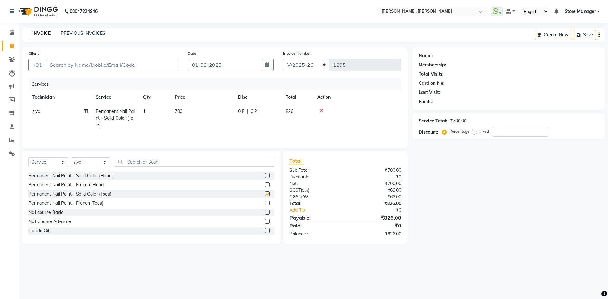
checkbox input "false"
click at [265, 174] on label at bounding box center [267, 175] width 5 height 5
click at [265, 174] on input "checkbox" at bounding box center [267, 176] width 4 height 4
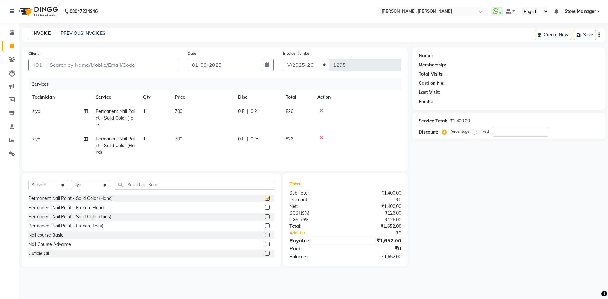
checkbox input "false"
click at [185, 190] on input "text" at bounding box center [194, 185] width 159 height 10
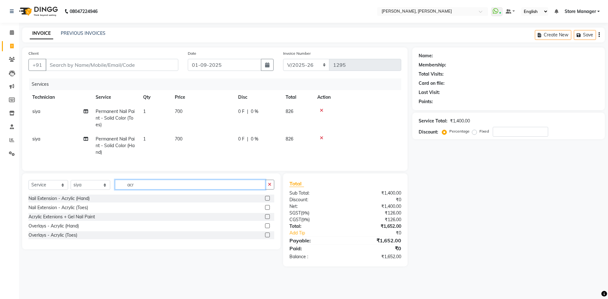
type input "acr"
click at [267, 201] on label at bounding box center [267, 198] width 5 height 5
click at [267, 201] on input "checkbox" at bounding box center [267, 199] width 4 height 4
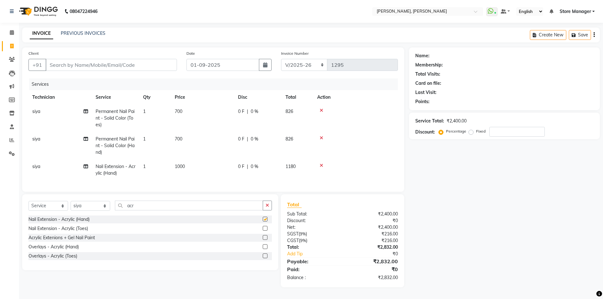
checkbox input "false"
click at [181, 166] on span "1000" at bounding box center [180, 167] width 10 height 6
select select "90383"
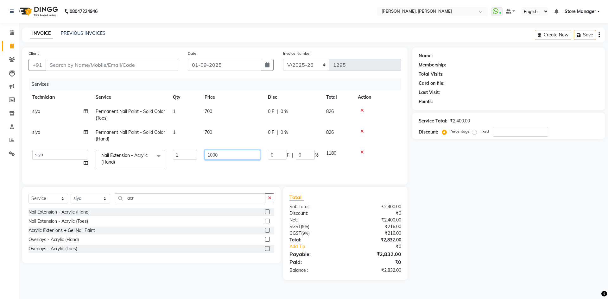
click at [215, 156] on input "1000" at bounding box center [232, 155] width 56 height 10
type input "500"
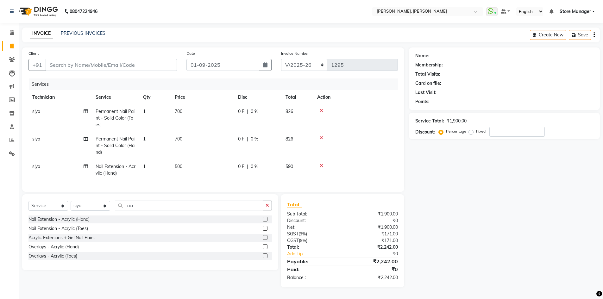
click at [206, 133] on td "700" at bounding box center [202, 146] width 63 height 28
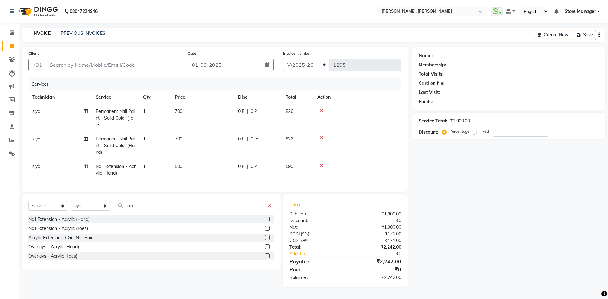
select select "90383"
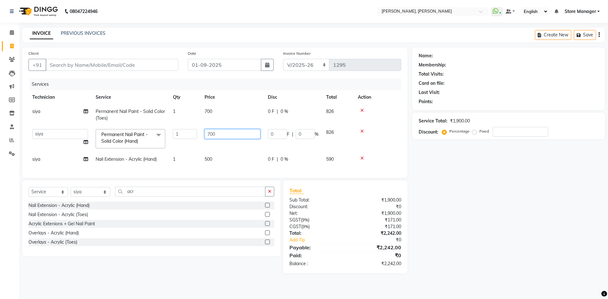
click at [214, 133] on input "700" at bounding box center [232, 134] width 56 height 10
type input "350"
click at [465, 180] on div "Name: Membership: Total Visits: Card on file: Last Visit: Points: Service Total…" at bounding box center [510, 160] width 197 height 226
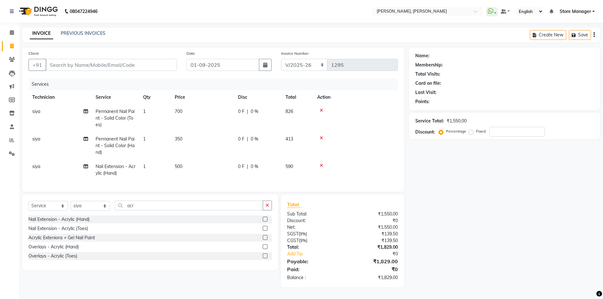
click at [54, 142] on td "siya" at bounding box center [59, 146] width 63 height 28
select select "90383"
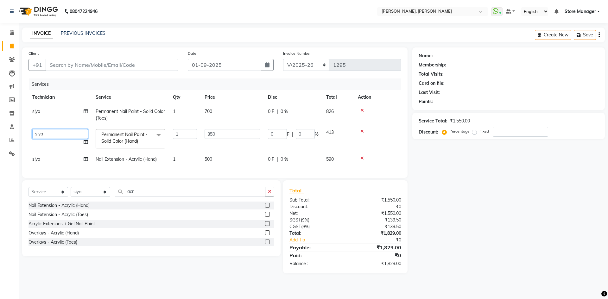
click at [59, 135] on select "amugha Beautician durgesh ELO Evi MANAGER Priya Singh Sathish siya Store Manage…" at bounding box center [60, 134] width 56 height 10
select select "78696"
click at [52, 161] on td "siya" at bounding box center [59, 159] width 63 height 14
select select "90383"
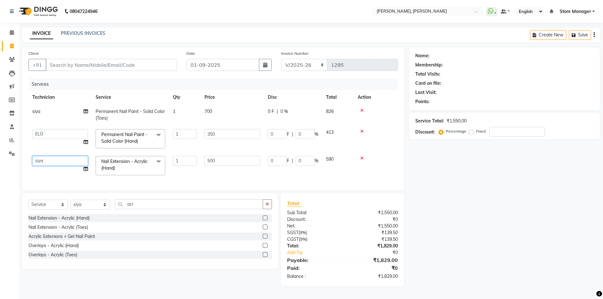
click at [52, 162] on select "amugha Beautician durgesh ELO Evi MANAGER Priya Singh Sathish siya Store Manage…" at bounding box center [60, 161] width 56 height 10
select select "78696"
click at [94, 66] on input "Client" at bounding box center [111, 65] width 131 height 12
type input "9"
type input "0"
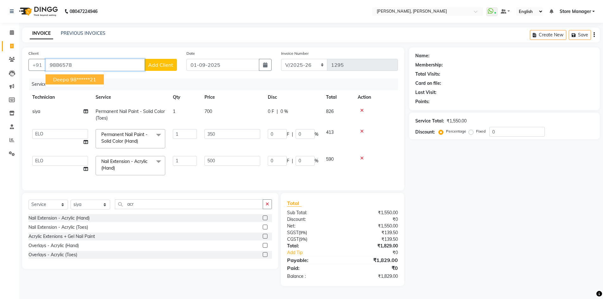
drag, startPoint x: 83, startPoint y: 78, endPoint x: 95, endPoint y: 81, distance: 12.2
click at [83, 78] on ngb-highlight "98******21" at bounding box center [83, 79] width 26 height 6
type input "98******21"
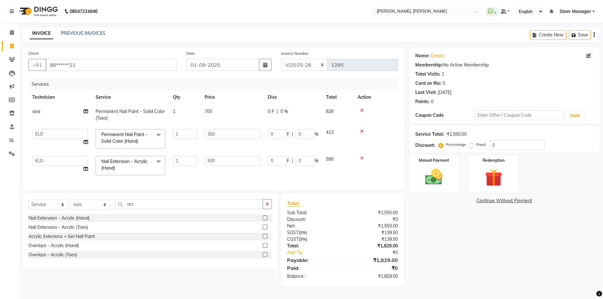
scroll to position [1, 0]
click at [509, 146] on input "0" at bounding box center [516, 145] width 55 height 10
type input "5"
type input "17.5"
type input "5"
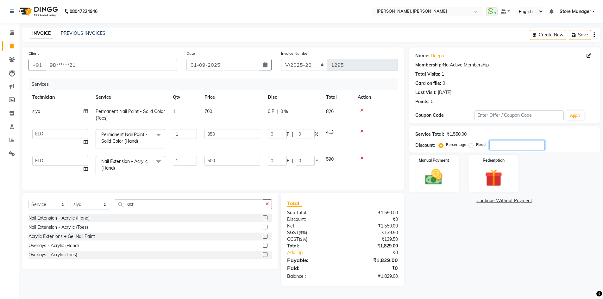
type input "25"
type input "5"
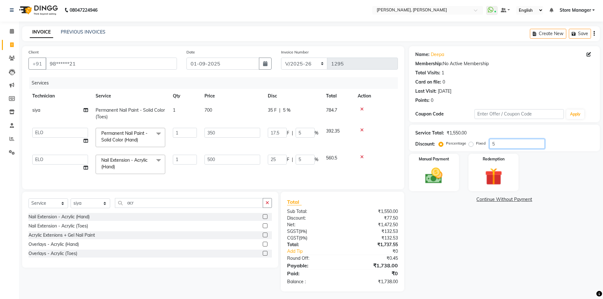
type input "0"
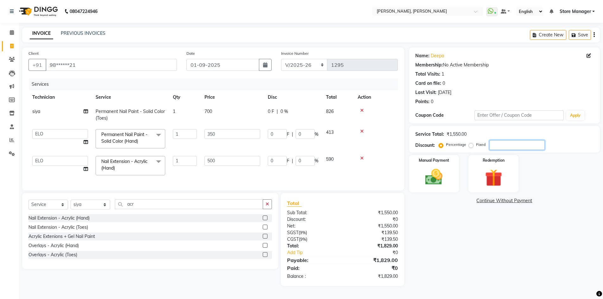
type input "1"
type input "3.5"
type input "1"
type input "5"
type input "1"
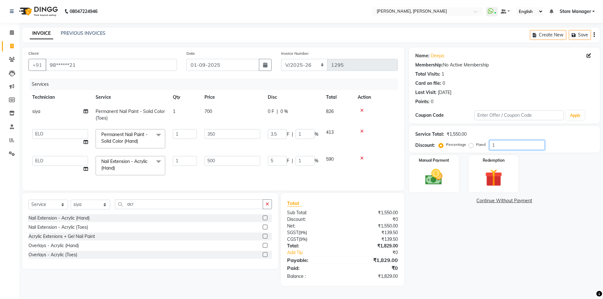
type input "10"
type input "35"
type input "10"
type input "50"
type input "10"
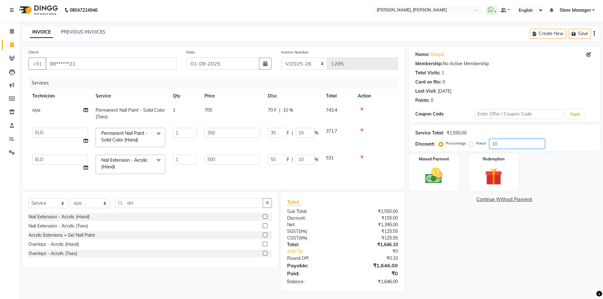
type input "1"
type input "3.5"
type input "1"
type input "5"
type input "1"
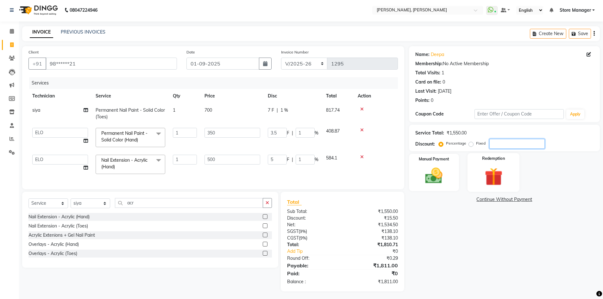
type input "0"
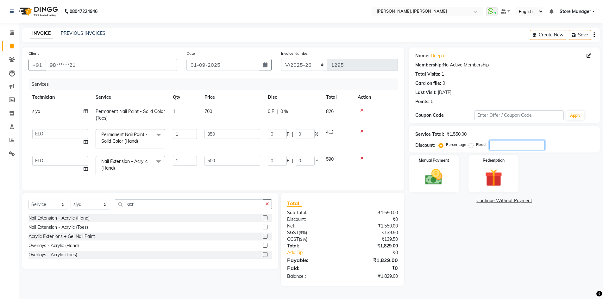
type input "1"
type input "3.5"
type input "1"
type input "5"
type input "1"
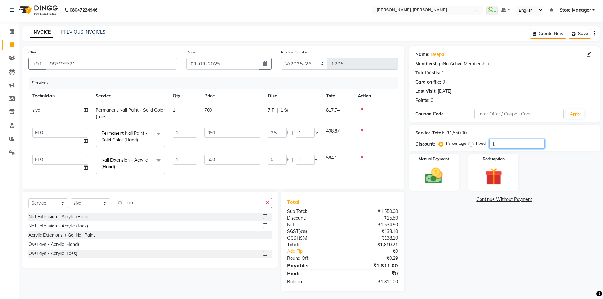
type input "10"
type input "35"
type input "10"
type input "50"
type input "10"
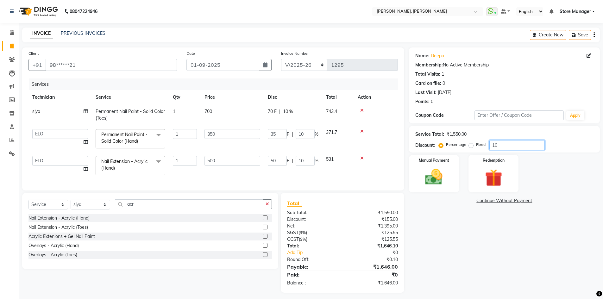
scroll to position [8, 0]
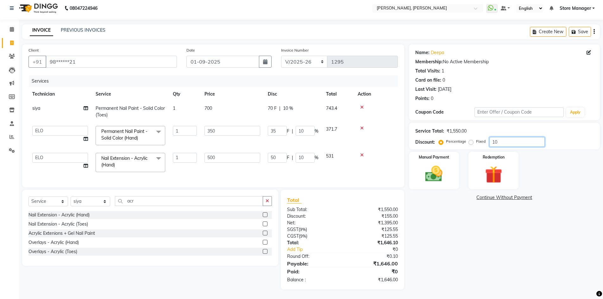
type input "1"
type input "3.5"
type input "1"
type input "5"
type input "1"
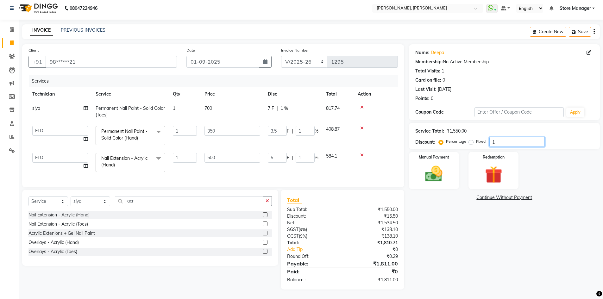
type input "0"
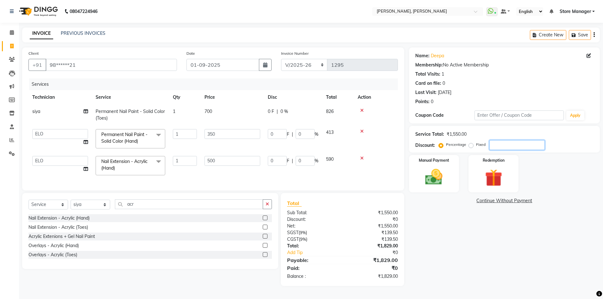
type input "1"
type input "3.5"
type input "1"
type input "5"
type input "1"
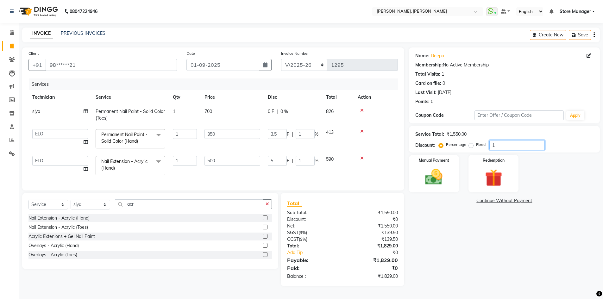
scroll to position [8, 0]
type input "10"
type input "35"
type input "10"
type input "50"
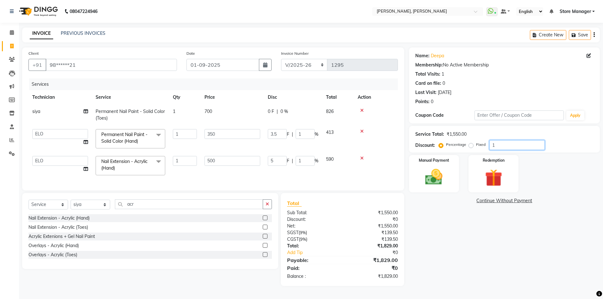
type input "10"
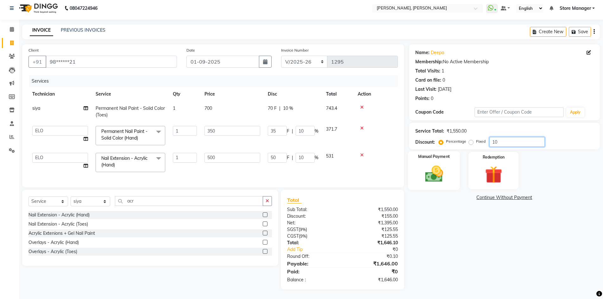
type input "10"
click at [430, 169] on img at bounding box center [433, 174] width 29 height 21
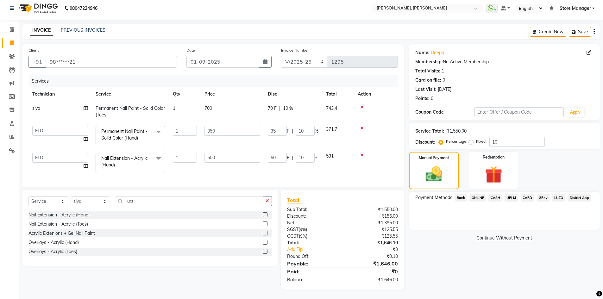
click at [476, 194] on span "ONLINE" at bounding box center [477, 197] width 16 height 7
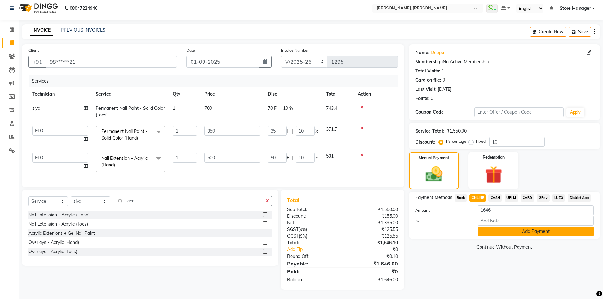
click at [525, 227] on button "Add Payment" at bounding box center [536, 232] width 116 height 10
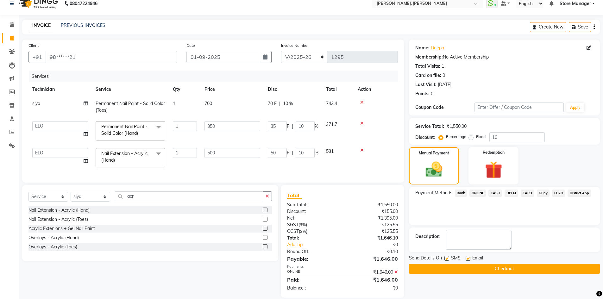
click at [507, 266] on button "Checkout" at bounding box center [504, 269] width 191 height 10
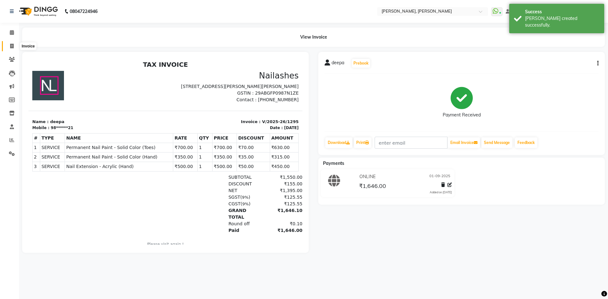
click at [12, 46] on icon at bounding box center [11, 46] width 3 height 5
select select "service"
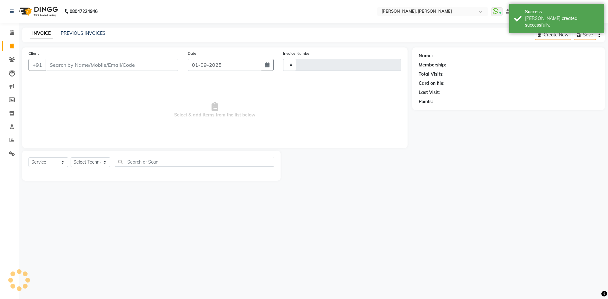
type input "1296"
select select "7173"
